Goal: Transaction & Acquisition: Subscribe to service/newsletter

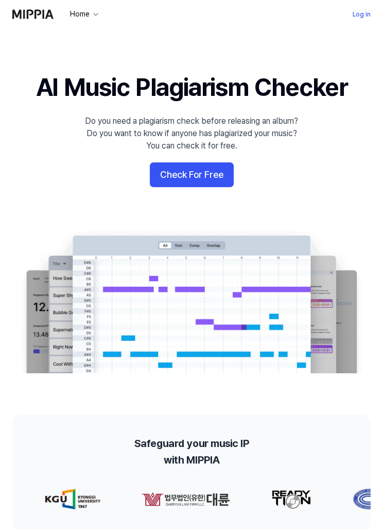
click at [362, 13] on link "Log in" at bounding box center [362, 14] width 18 height 12
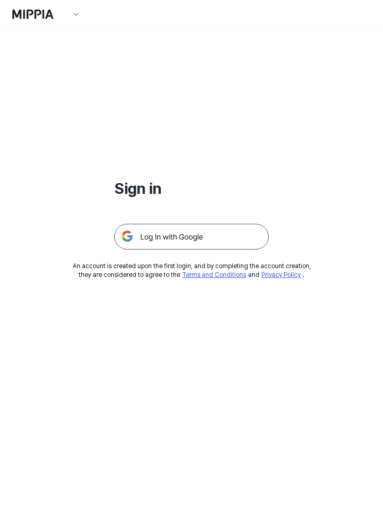
click at [228, 233] on img at bounding box center [191, 237] width 155 height 26
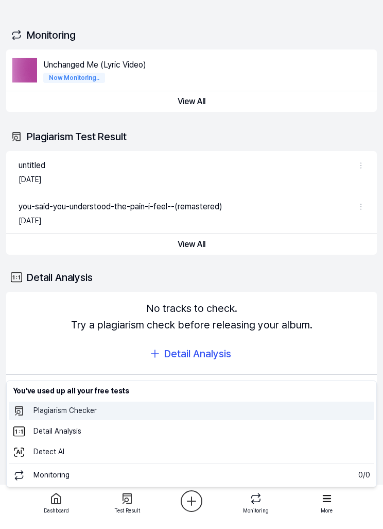
click at [176, 416] on 표절검사 "Plagiarism Checker" at bounding box center [192, 410] width 366 height 19
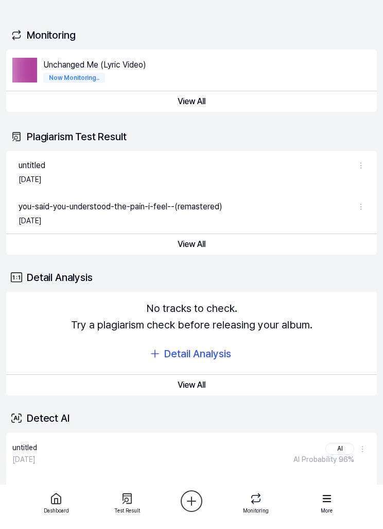
click at [162, 68] on div "Unchanged Me (Lyric Video)" at bounding box center [111, 64] width 137 height 14
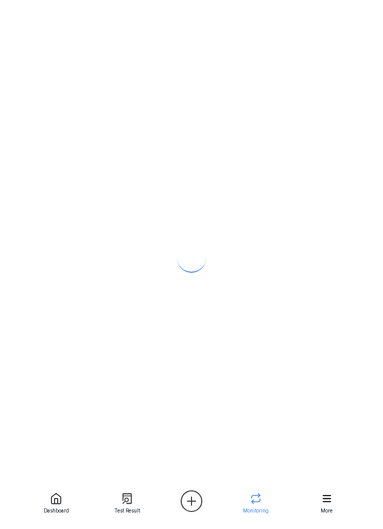
click at [29, 71] on div at bounding box center [191, 250] width 383 height 500
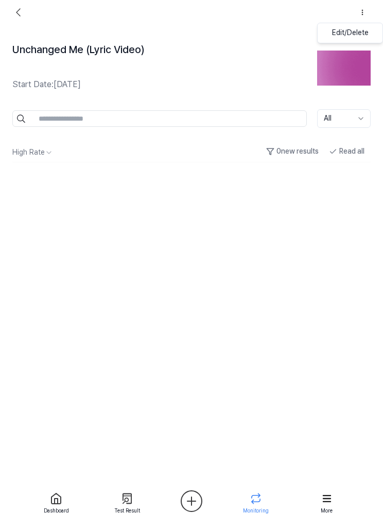
click at [278, 71] on html "Dashboard Pricing Update Contact 3 Felugi Dashboard Plagiarism Checker Detail A…" at bounding box center [191, 264] width 383 height 529
click at [20, 16] on img at bounding box center [18, 12] width 12 height 12
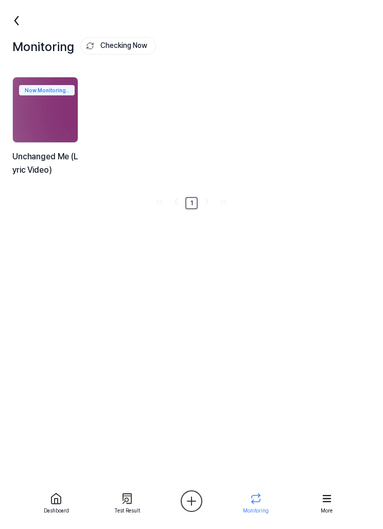
click at [71, 131] on img at bounding box center [45, 109] width 65 height 65
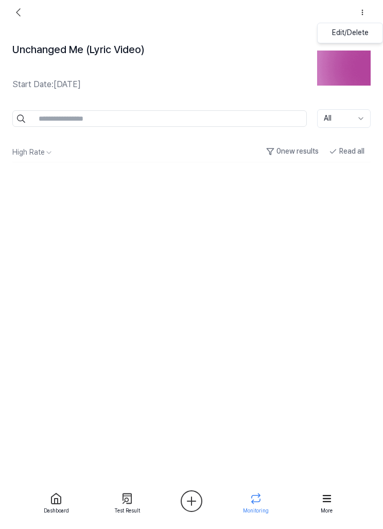
click at [347, 29] on div "Edit/Delete" at bounding box center [350, 33] width 37 height 10
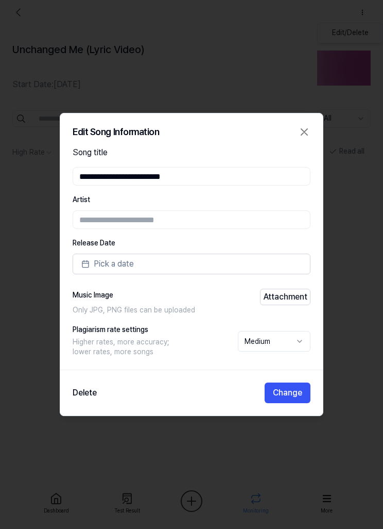
click at [94, 392] on button "Delete" at bounding box center [85, 392] width 24 height 12
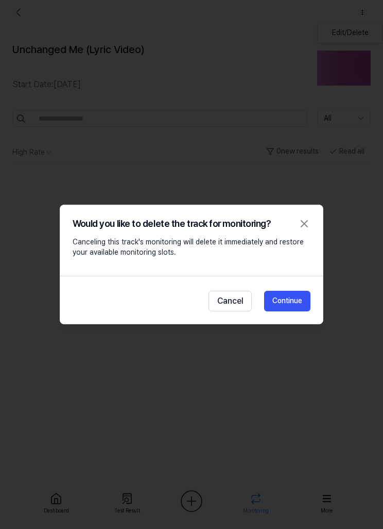
click at [285, 293] on button "Continue" at bounding box center [287, 301] width 46 height 21
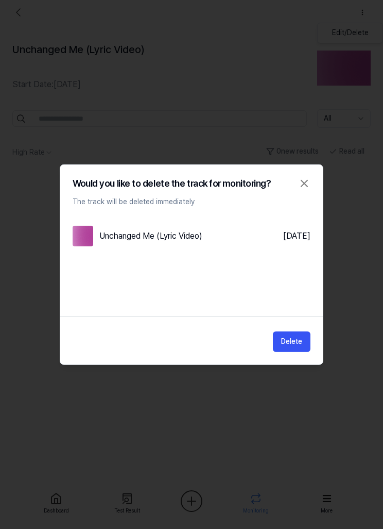
click at [291, 341] on button "Delete" at bounding box center [292, 341] width 38 height 21
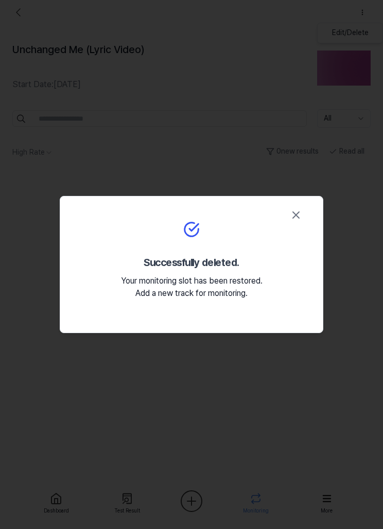
click at [298, 219] on icon "button" at bounding box center [296, 215] width 12 height 12
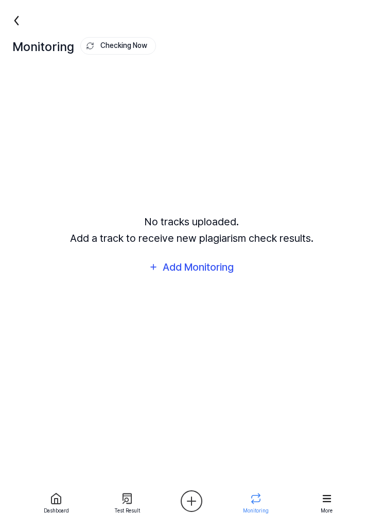
click at [9, 19] on icon at bounding box center [16, 20] width 16 height 16
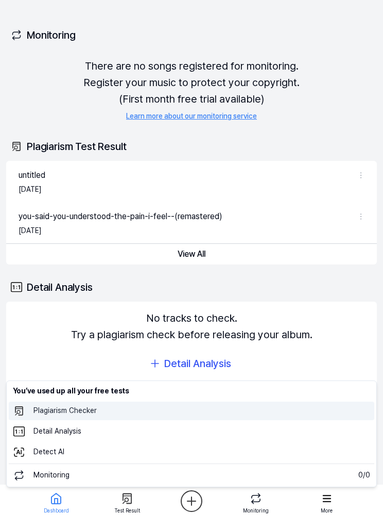
click at [214, 410] on 표절검사 "Plagiarism Checker" at bounding box center [192, 410] width 366 height 19
click at [84, 410] on 표절검사 "Plagiarism Checker" at bounding box center [192, 410] width 366 height 19
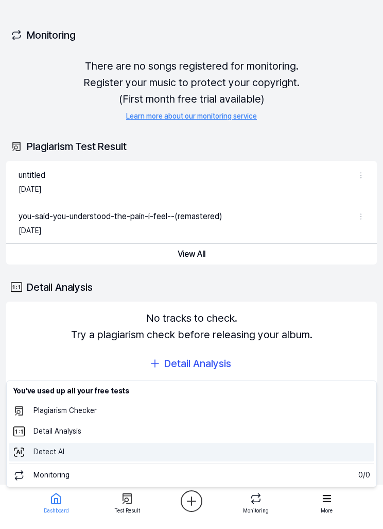
click at [100, 449] on 탐지 "Detect AI" at bounding box center [192, 452] width 366 height 19
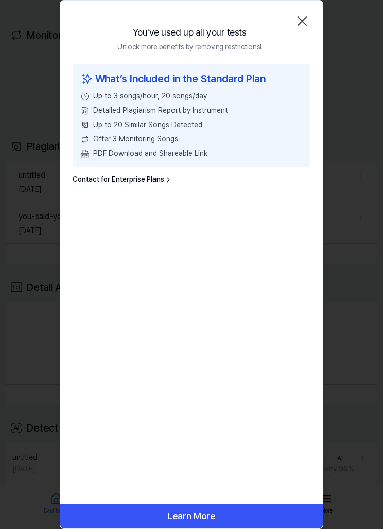
click at [305, 20] on icon "button" at bounding box center [302, 21] width 8 height 8
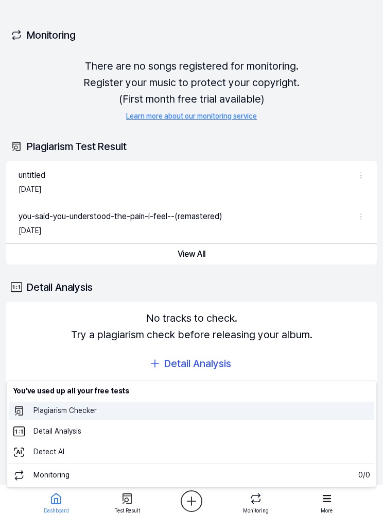
click at [62, 410] on 표절검사 "Plagiarism Checker" at bounding box center [192, 410] width 366 height 19
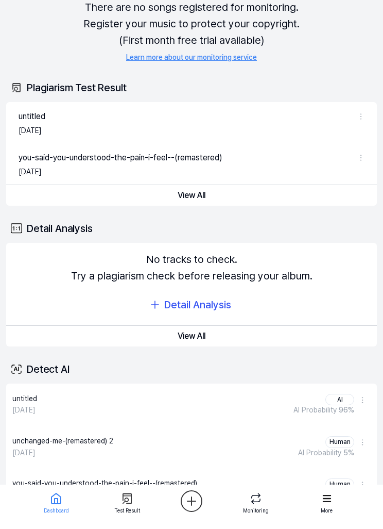
scroll to position [75, 0]
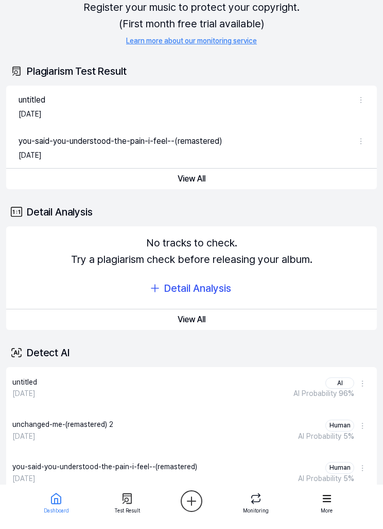
click at [208, 505] on button "View All" at bounding box center [191, 505] width 371 height 21
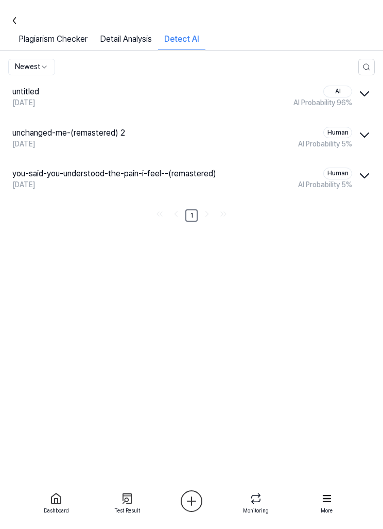
click at [141, 39] on link "Detail Analysis" at bounding box center [126, 41] width 64 height 17
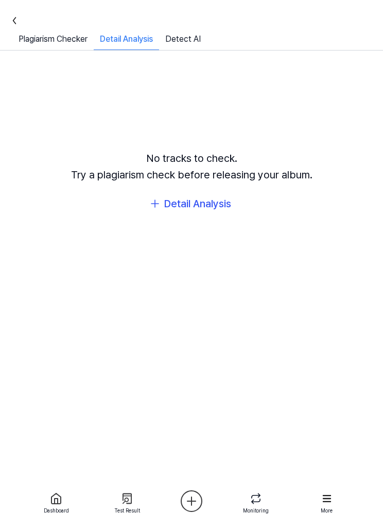
click at [49, 39] on link "Plagiarism Checker" at bounding box center [52, 41] width 81 height 17
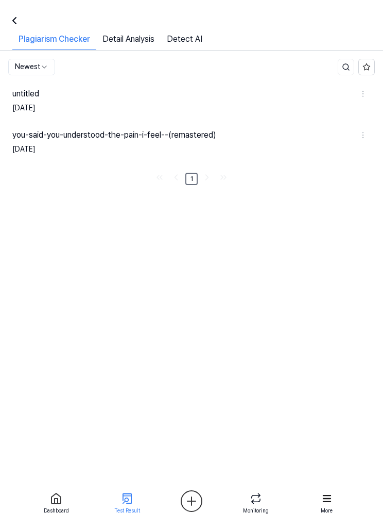
click at [21, 20] on div at bounding box center [12, 20] width 25 height 25
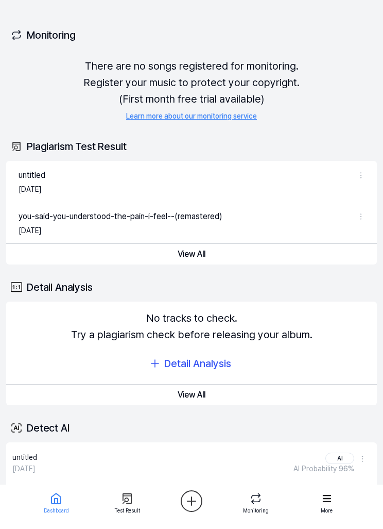
click at [331, 494] on icon at bounding box center [327, 498] width 14 height 14
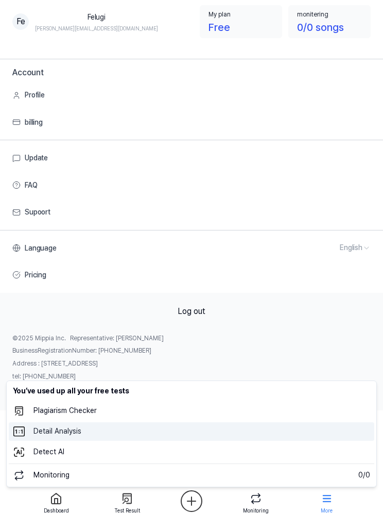
click at [71, 434] on 분석 "Detail Analysis" at bounding box center [192, 431] width 366 height 19
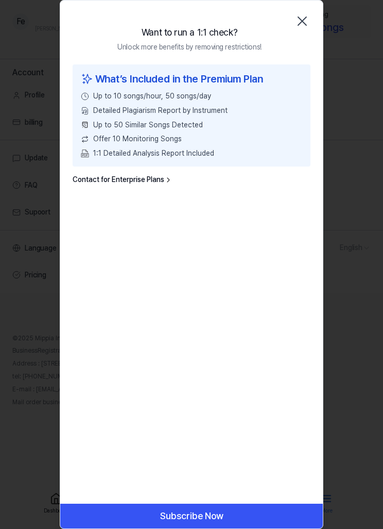
click at [307, 20] on icon "button" at bounding box center [302, 21] width 16 height 16
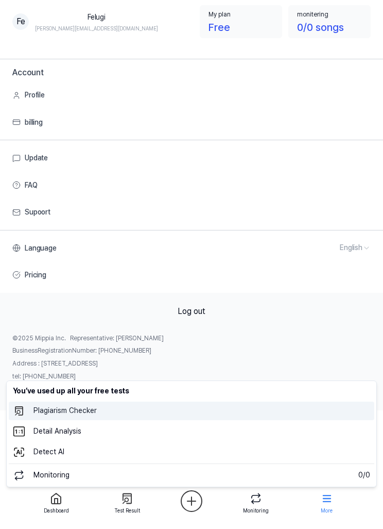
click at [82, 413] on 표절검사 "Plagiarism Checker" at bounding box center [192, 410] width 366 height 19
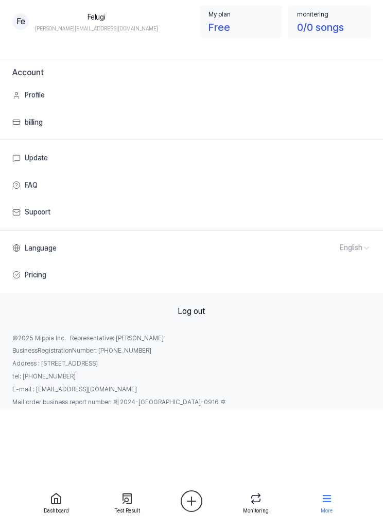
click at [241, 25] on div "Free" at bounding box center [242, 27] width 67 height 16
click at [331, 20] on div "0/0 songs" at bounding box center [320, 27] width 47 height 16
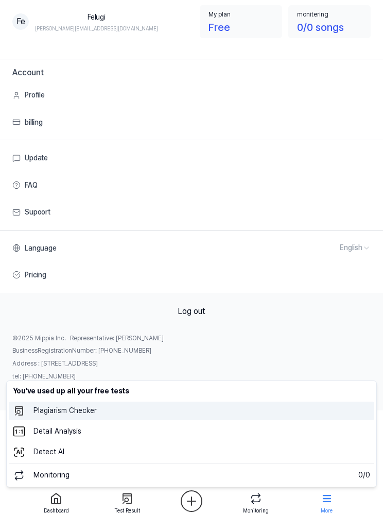
click at [99, 413] on 표절검사 "Plagiarism Checker" at bounding box center [192, 410] width 366 height 19
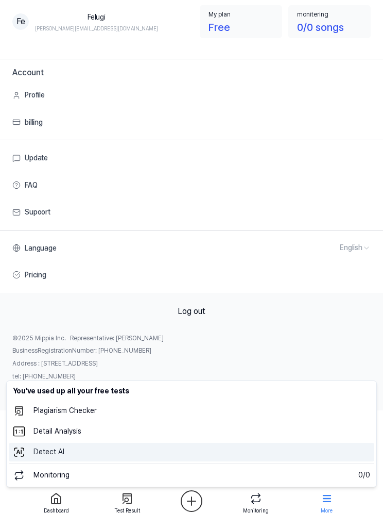
click at [167, 448] on 탐지 "Detect AI" at bounding box center [192, 452] width 366 height 19
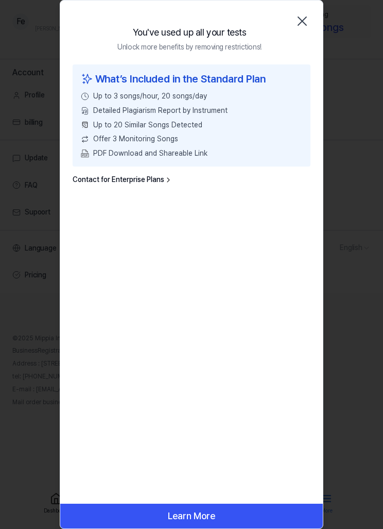
click at [213, 516] on button "Learn More" at bounding box center [191, 515] width 263 height 25
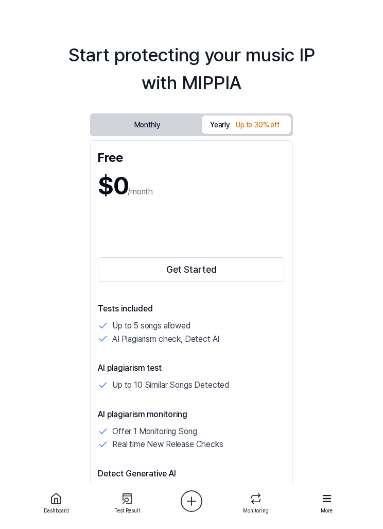
click at [178, 125] on button "Monthly" at bounding box center [147, 125] width 110 height 16
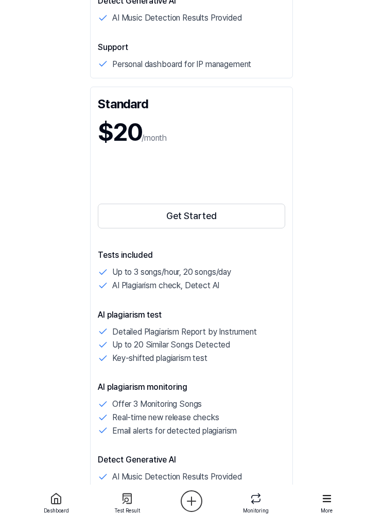
scroll to position [466, 0]
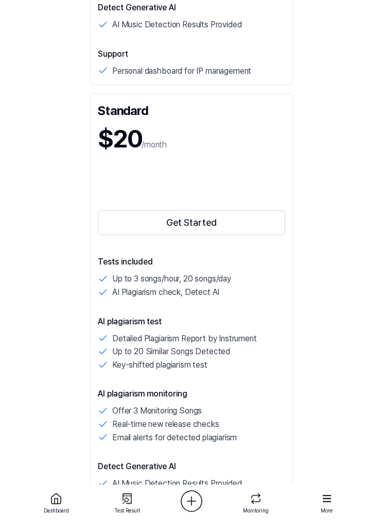
click at [255, 224] on button "Get Started" at bounding box center [192, 222] width 188 height 25
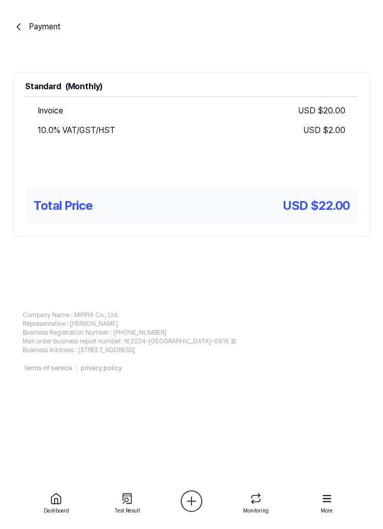
click at [26, 26] on button "Payment" at bounding box center [36, 27] width 48 height 12
click at [64, 506] on div at bounding box center [56, 498] width 37 height 16
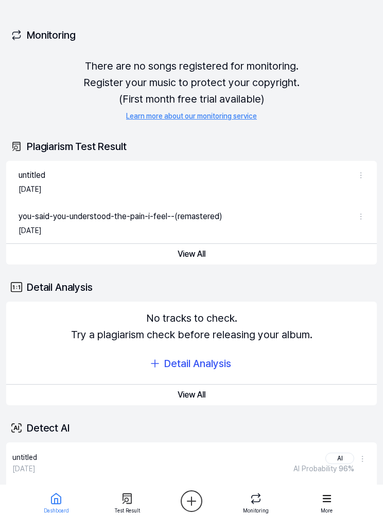
click at [139, 500] on div at bounding box center [127, 498] width 37 height 16
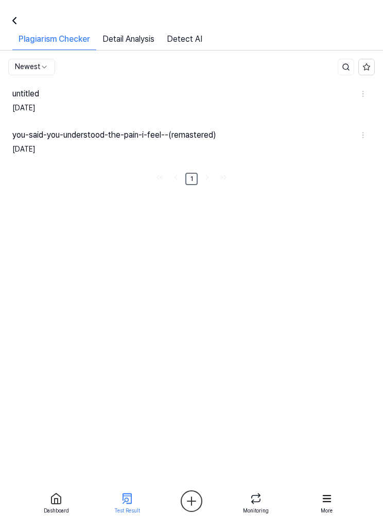
click at [268, 506] on div "Monitoring" at bounding box center [256, 510] width 26 height 8
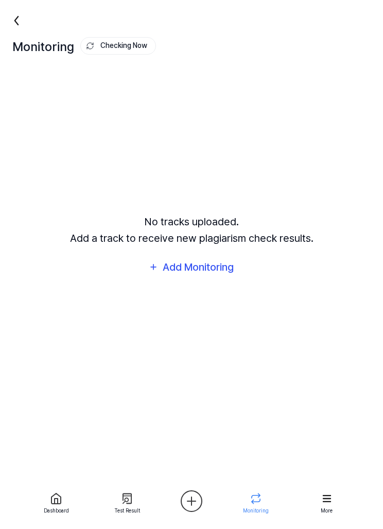
click at [335, 505] on div at bounding box center [327, 498] width 37 height 16
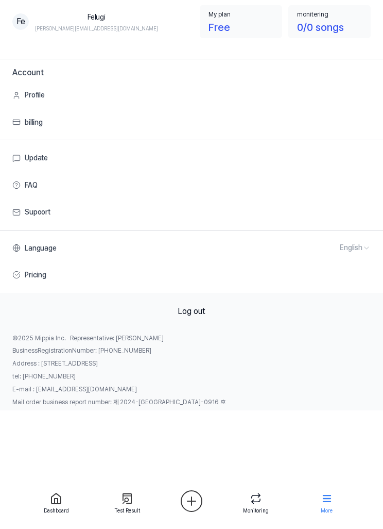
click at [277, 82] on link "Profile" at bounding box center [191, 94] width 359 height 27
click at [75, 98] on link "Profile" at bounding box center [191, 94] width 359 height 27
